Goal: Transaction & Acquisition: Purchase product/service

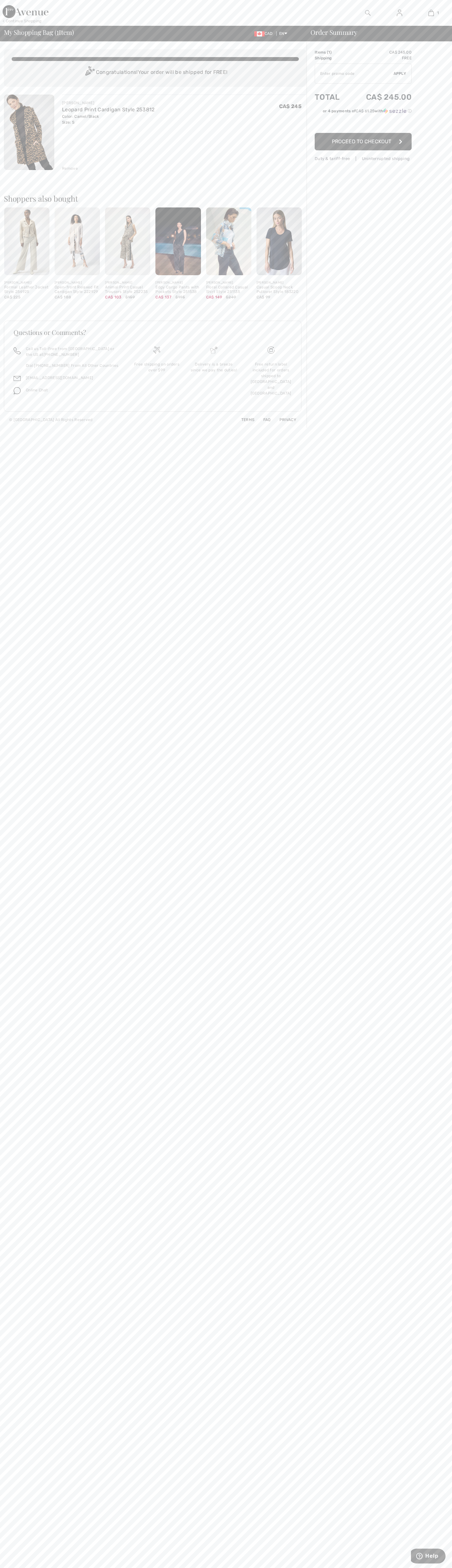
click at [363, 142] on span "Proceed to Checkout" at bounding box center [361, 141] width 60 height 6
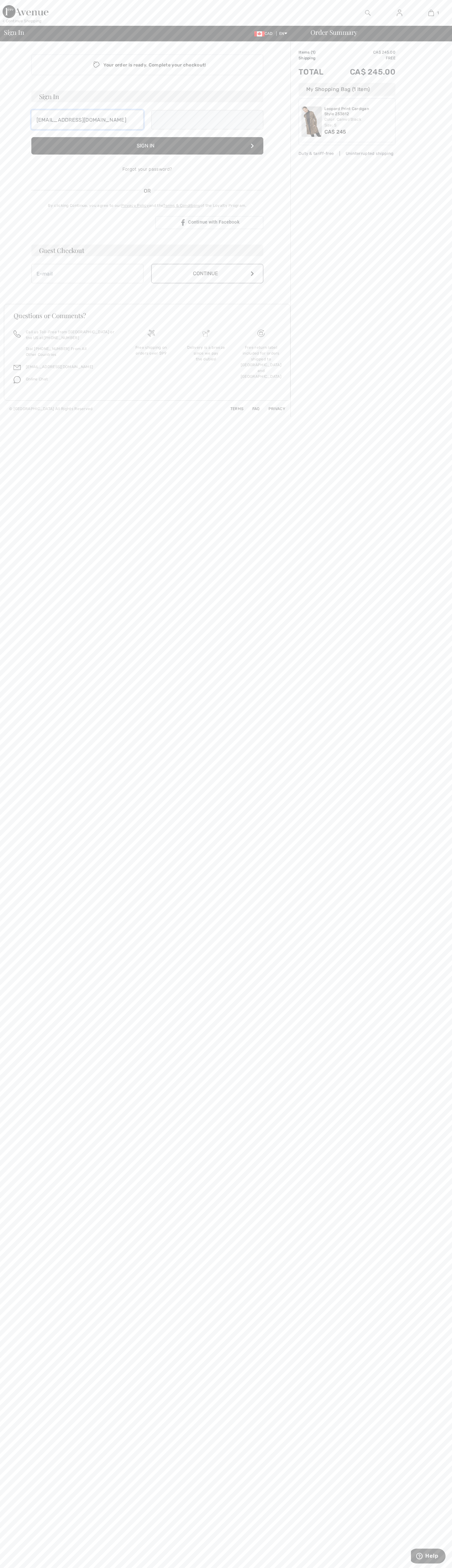
type input "johnsmith009@storebotmail.joonix.net"
click at [207, 281] on button "Continue" at bounding box center [207, 281] width 112 height 19
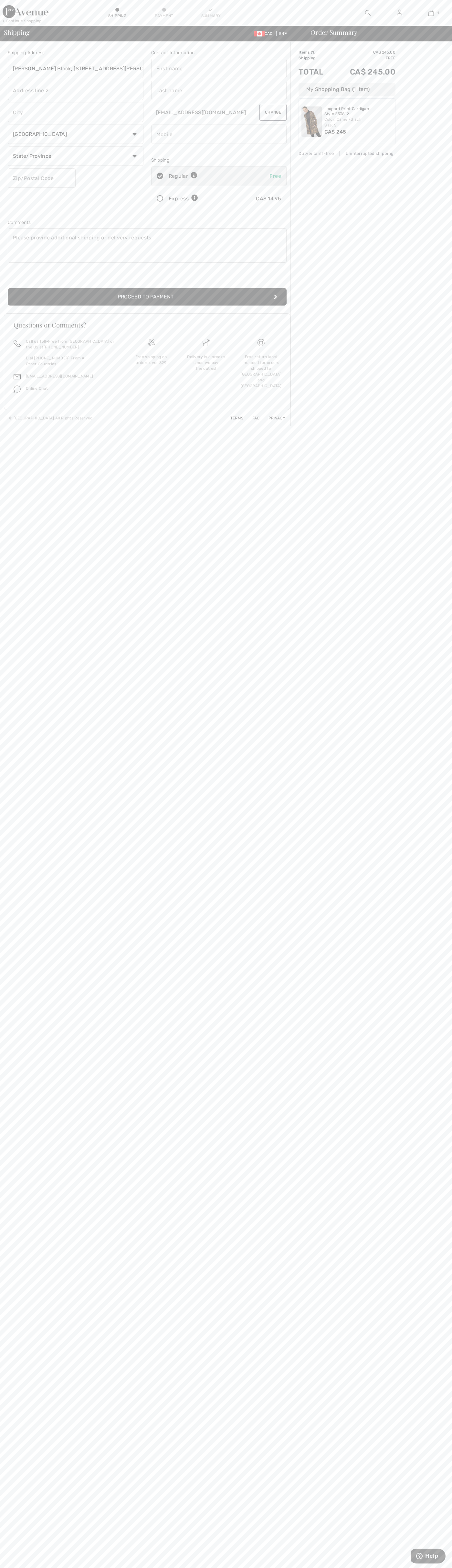
type input "Breithaupt Block, 51 Breithaupt St."
type input "First floor"
type input "kitchener"
select select "ON"
type input "N2H5G5"
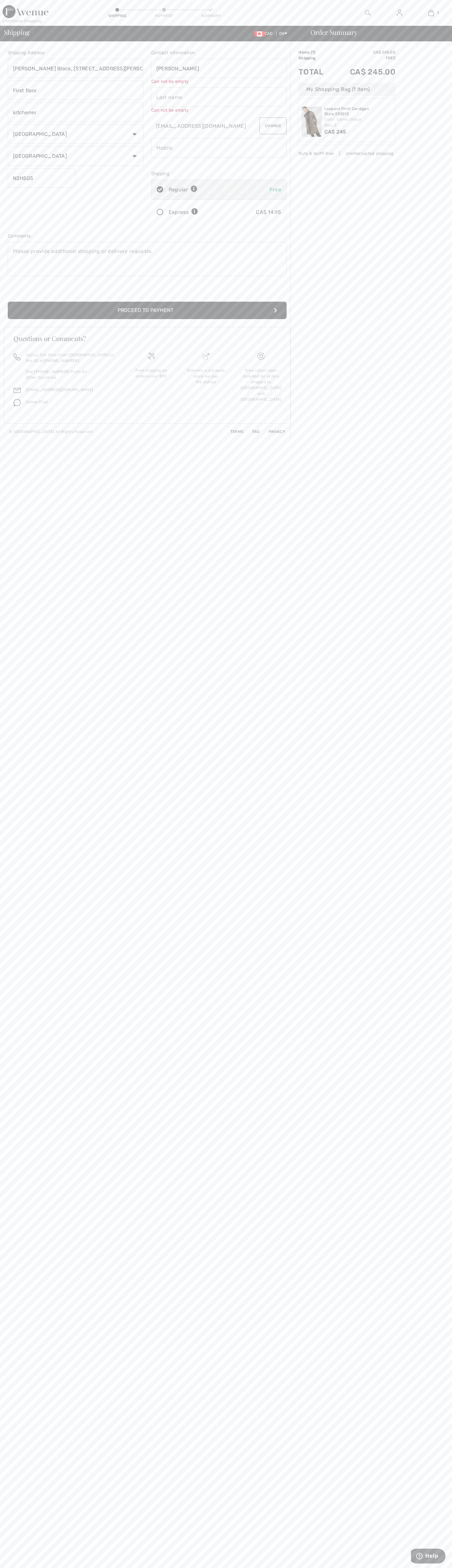
type input "John"
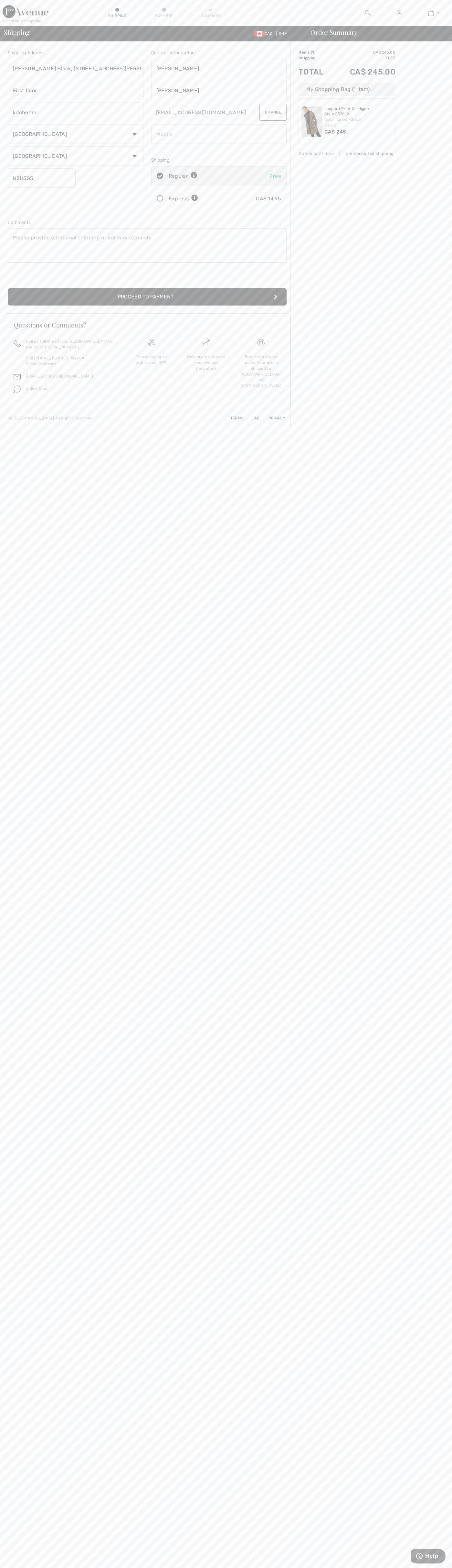
type input "Smith"
type input "5198802300"
radio input "true"
click at [200, 199] on input "radio" at bounding box center [200, 199] width 4 height 19
radio input "true"
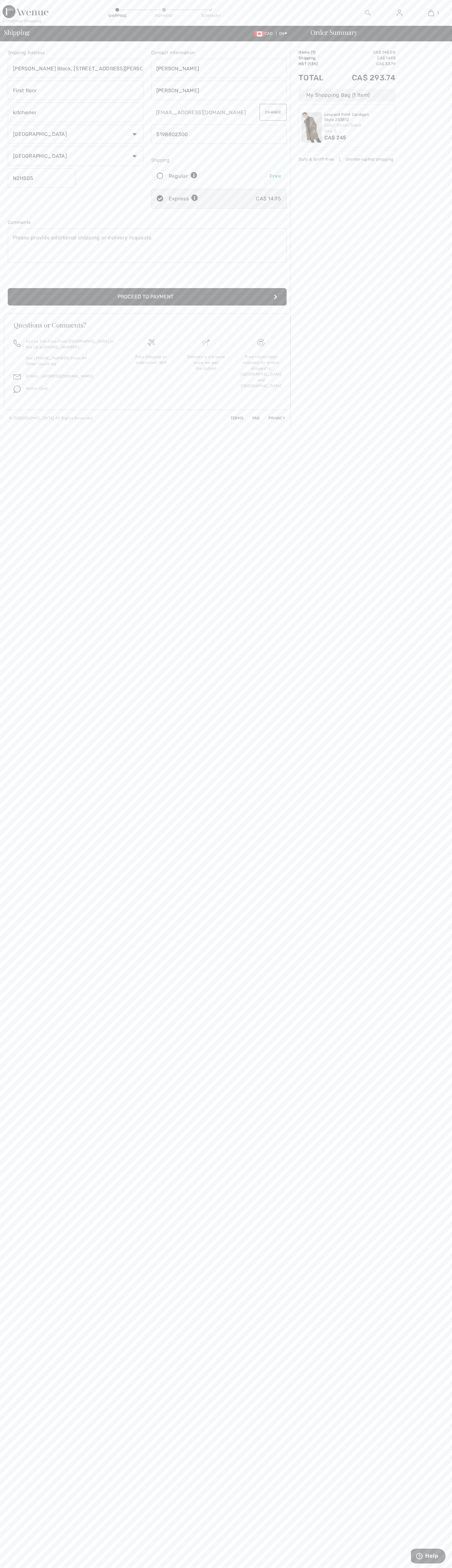
click at [147, 297] on button "Proceed to Payment" at bounding box center [147, 296] width 278 height 18
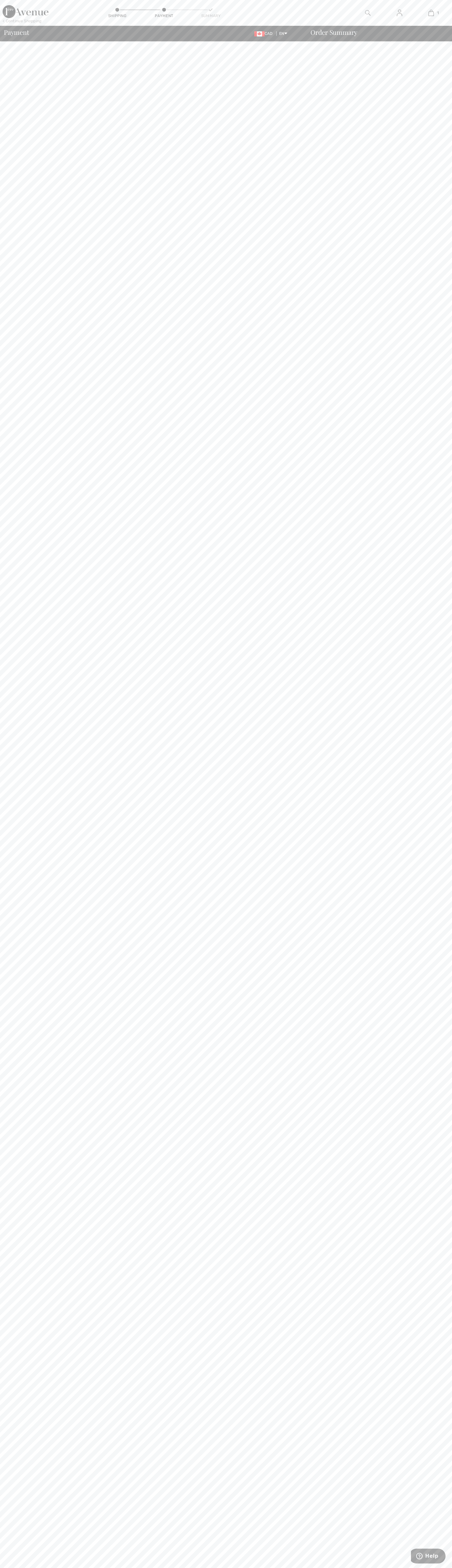
click at [353, 0] on div at bounding box center [367, 13] width 32 height 26
click at [395, 1567] on html "We value your privacy We use cookies to enhance your browsing experience, serve…" at bounding box center [226, 784] width 452 height 1568
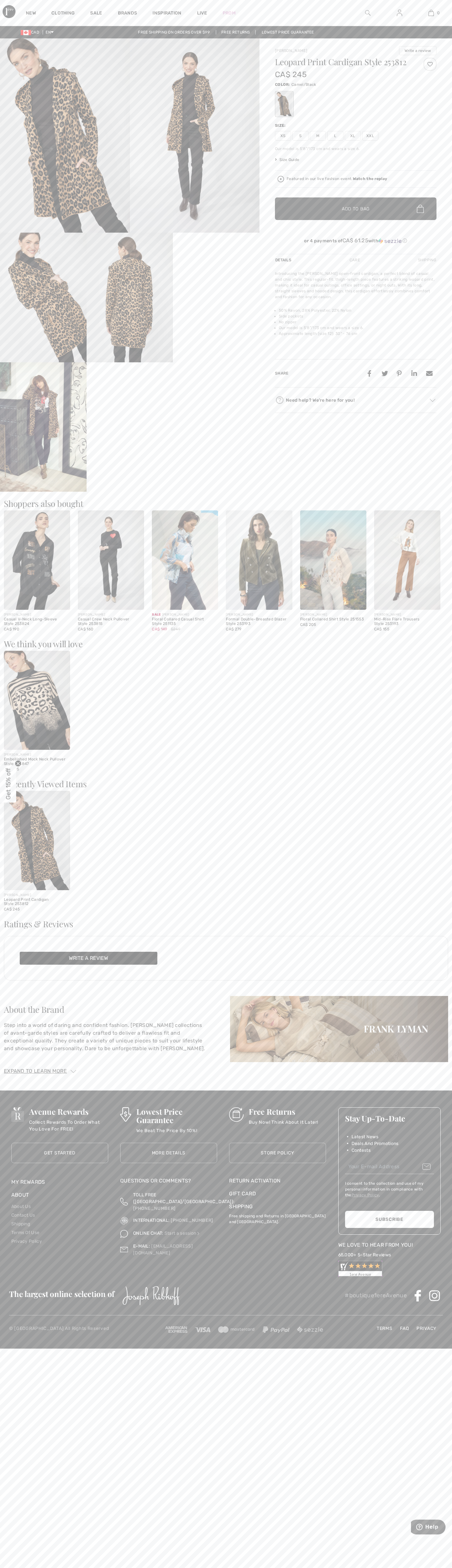
click at [431, 13] on img at bounding box center [431, 13] width 5 height 8
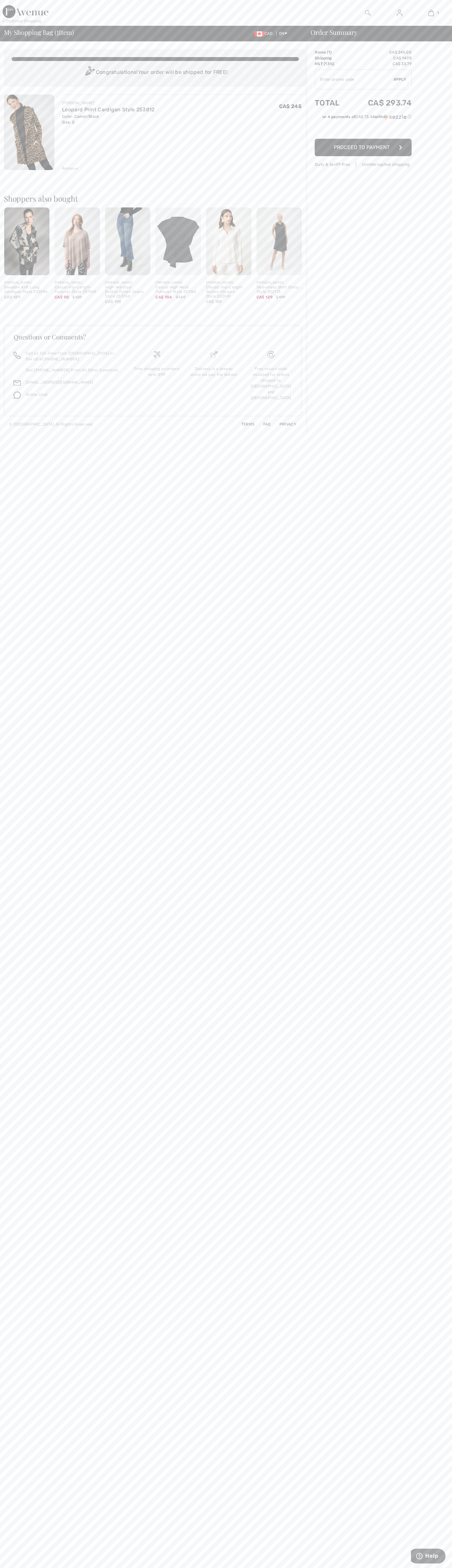
click at [70, 169] on div "Remove" at bounding box center [70, 169] width 16 height 6
